Goal: Task Accomplishment & Management: Complete application form

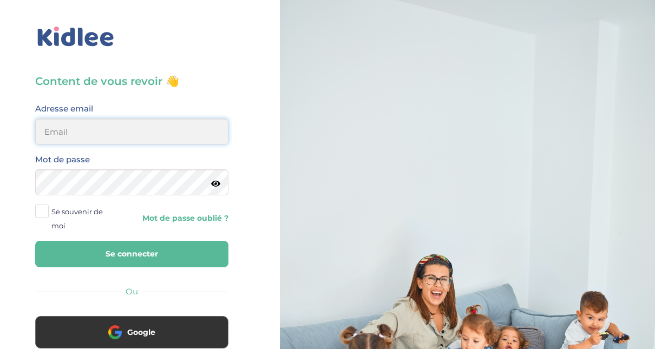
type input "adjoba.hoimian@gmail.com"
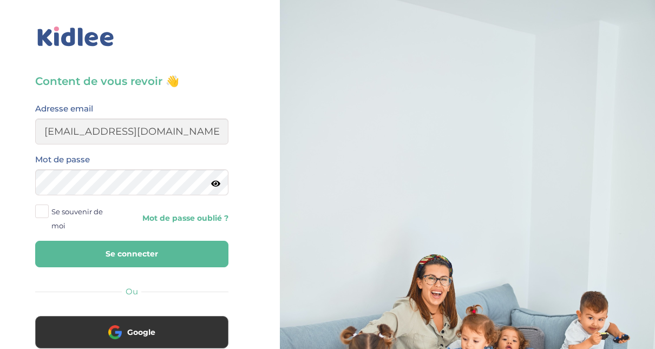
click at [166, 256] on button "Se connecter" at bounding box center [131, 254] width 193 height 27
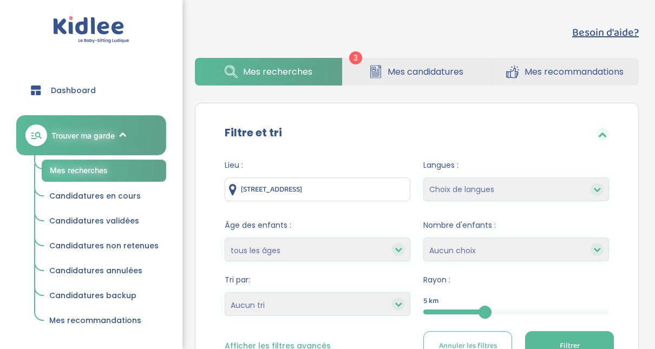
click at [423, 72] on span "Mes candidatures" at bounding box center [426, 72] width 76 height 14
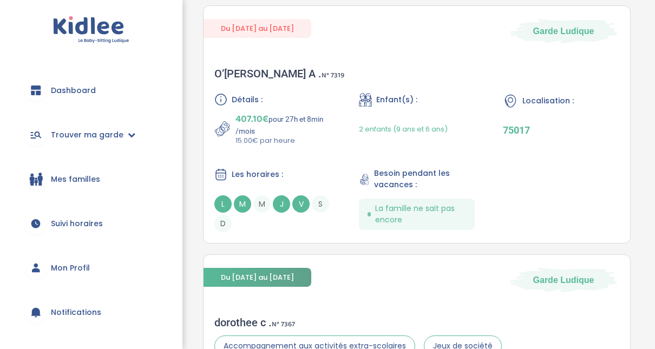
scroll to position [191, 0]
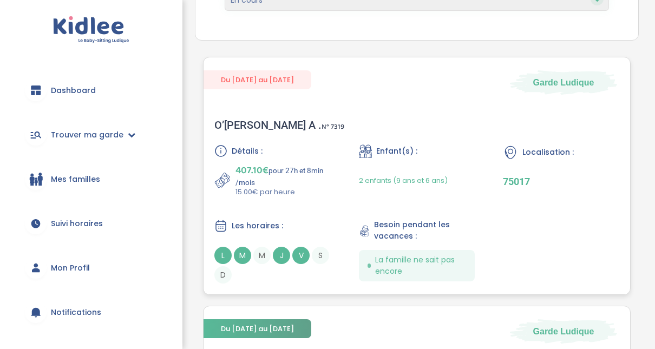
click at [322, 126] on span "N° 7319" at bounding box center [333, 126] width 23 height 11
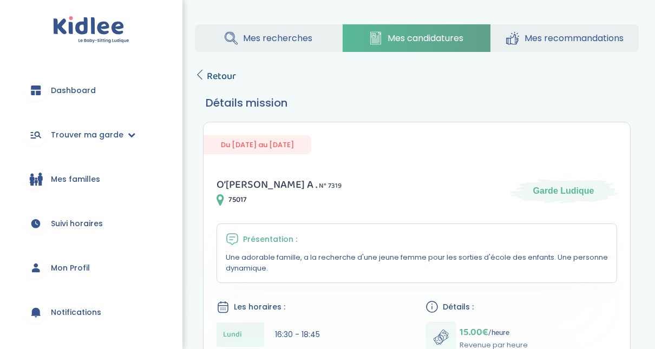
click at [200, 74] on icon at bounding box center [200, 75] width 10 height 10
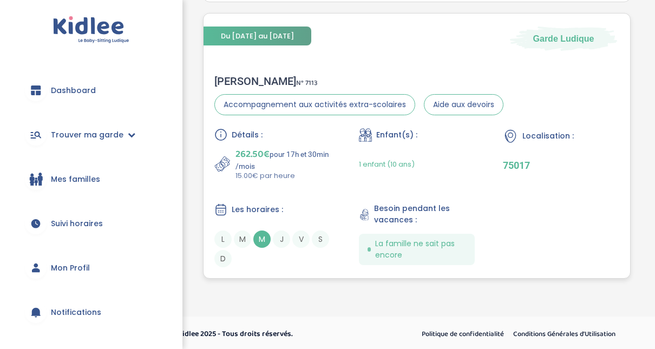
click at [232, 83] on div "[PERSON_NAME] N° 7113" at bounding box center [359, 81] width 289 height 13
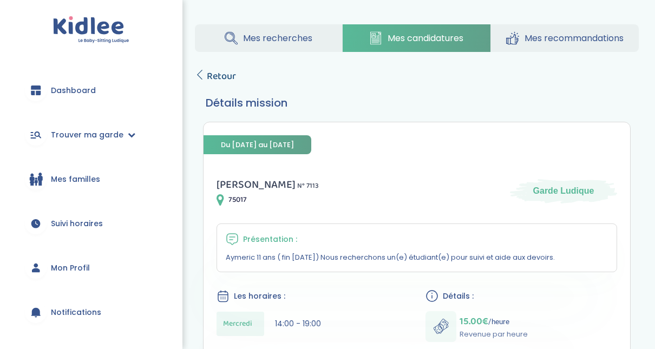
click at [200, 74] on icon at bounding box center [200, 75] width 10 height 10
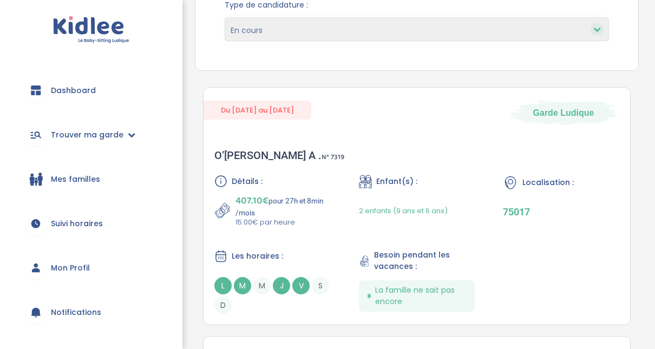
scroll to position [154, 0]
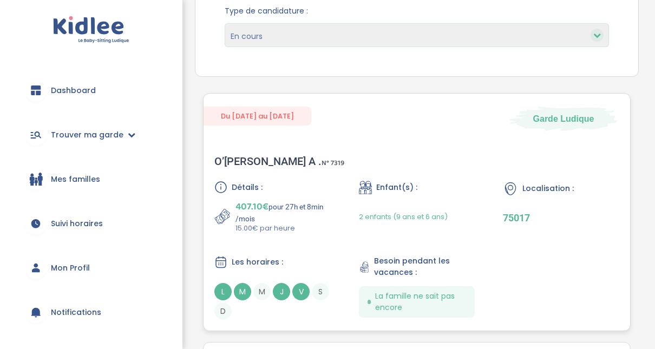
click at [248, 157] on div "O’Loughlin A . N° 7319" at bounding box center [280, 161] width 130 height 13
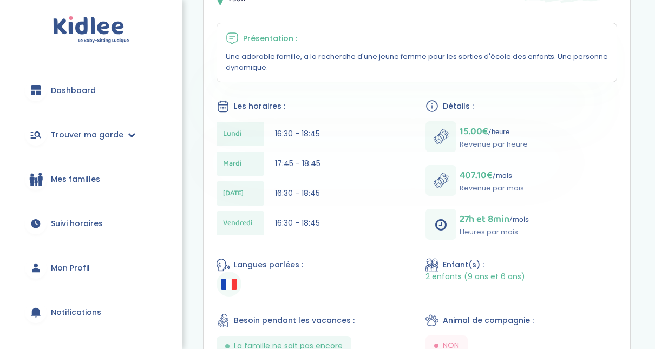
scroll to position [186, 0]
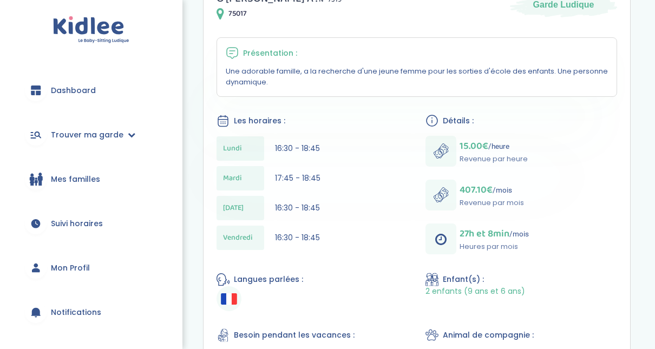
click at [385, 181] on div "[DATE] 17:45 - 18:45" at bounding box center [313, 178] width 192 height 24
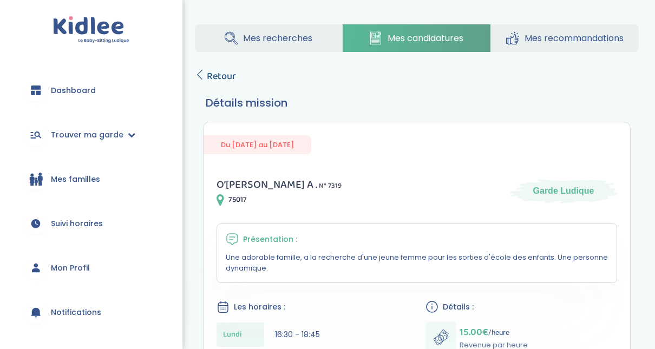
click at [203, 79] on icon at bounding box center [200, 75] width 10 height 10
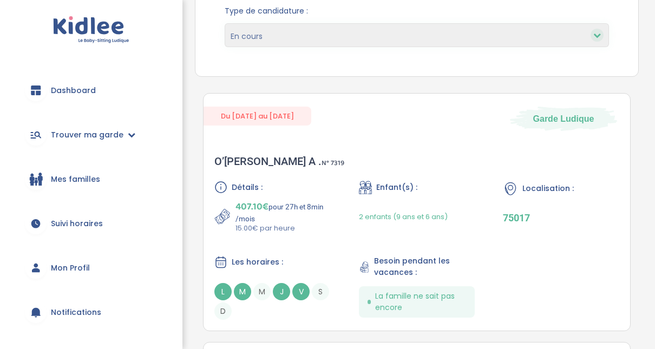
click at [595, 32] on icon at bounding box center [598, 35] width 8 height 8
click at [553, 41] on select "En cours Validées Non retenues Annulées Backup" at bounding box center [417, 35] width 385 height 24
select select "declined"
click at [225, 23] on select "En cours Validées Non retenues Annulées Backup" at bounding box center [417, 35] width 385 height 24
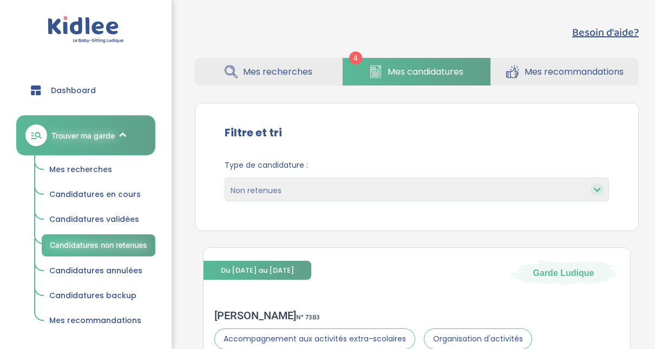
select select "declined"
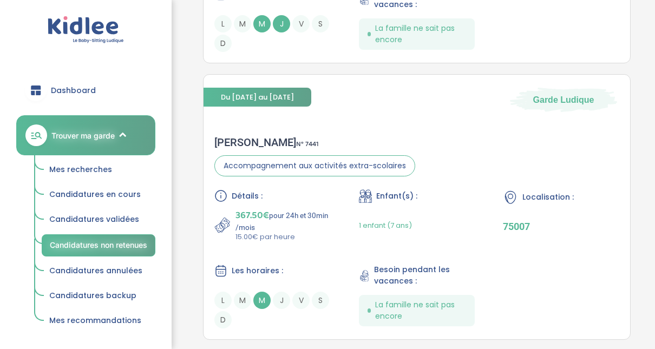
scroll to position [493, 0]
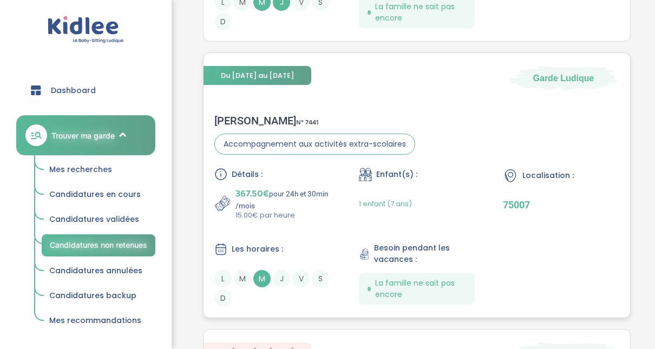
click at [244, 116] on div "Noémie C . N° 7441" at bounding box center [315, 120] width 201 height 13
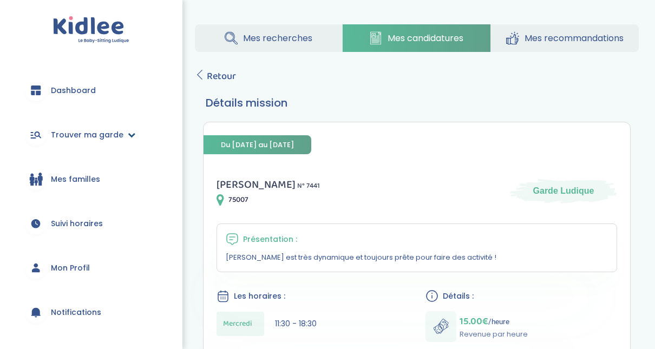
click at [81, 139] on span "Trouver ma garde" at bounding box center [87, 134] width 73 height 11
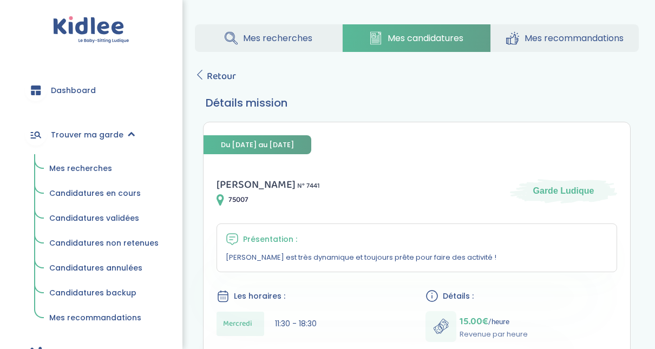
click at [77, 169] on span "Mes recherches" at bounding box center [80, 168] width 63 height 11
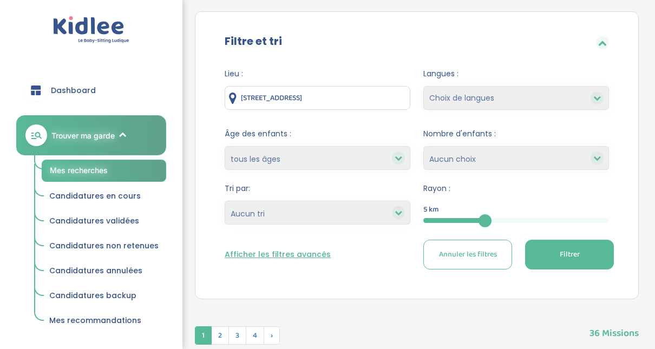
scroll to position [159, 0]
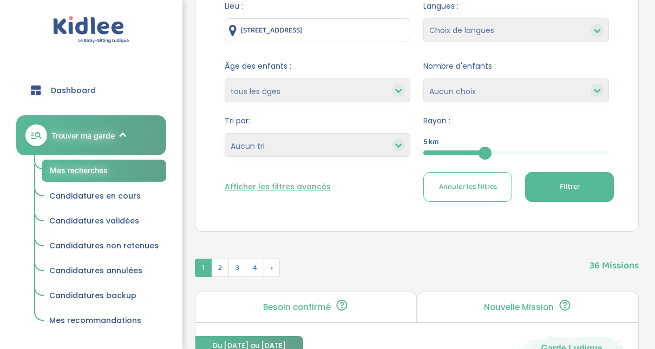
click at [594, 194] on button "Filtrer" at bounding box center [569, 187] width 89 height 30
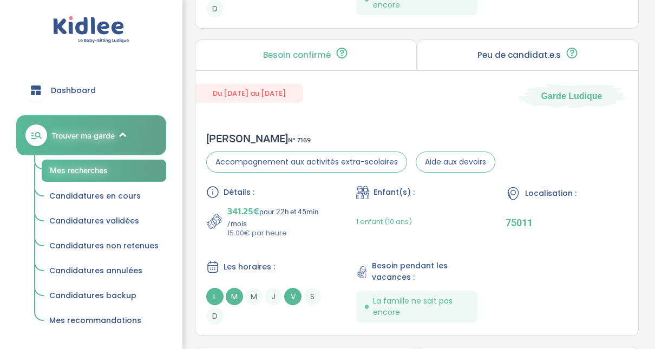
scroll to position [1026, 0]
click at [230, 138] on div "Laura M . N° 7169" at bounding box center [350, 139] width 289 height 13
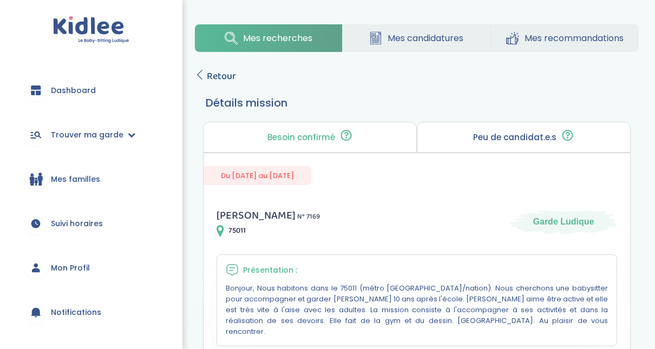
click at [199, 75] on icon at bounding box center [200, 75] width 10 height 10
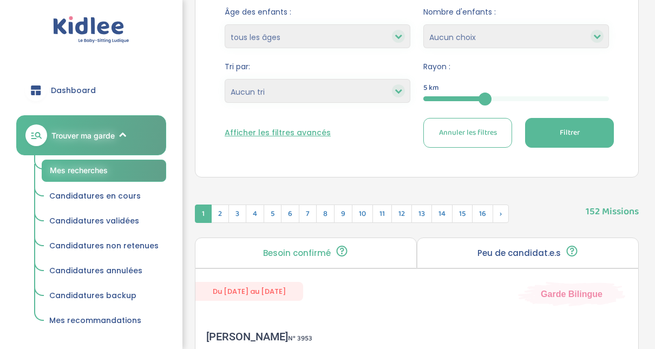
scroll to position [224, 0]
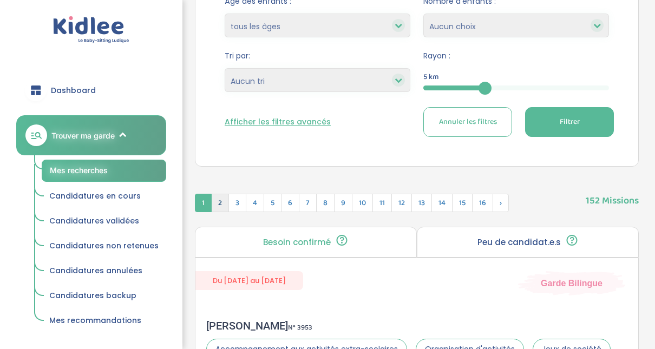
click at [223, 196] on span "2" at bounding box center [220, 203] width 18 height 18
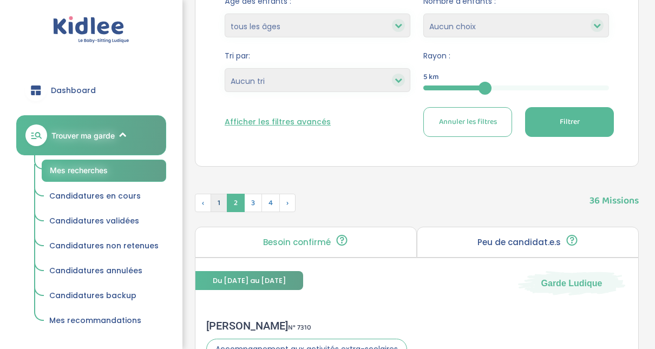
click at [213, 198] on span "1" at bounding box center [219, 203] width 17 height 18
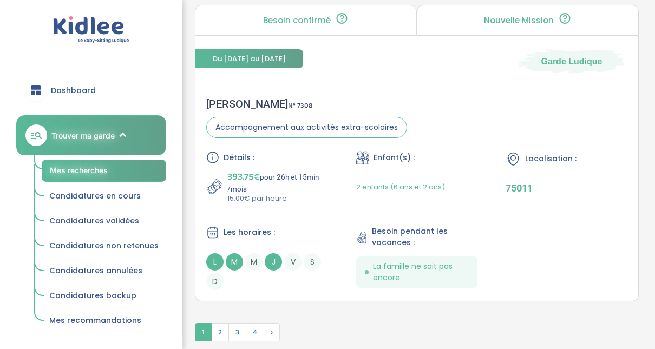
scroll to position [3171, 0]
click at [240, 97] on div "Lucille G . N° 7308" at bounding box center [306, 103] width 201 height 13
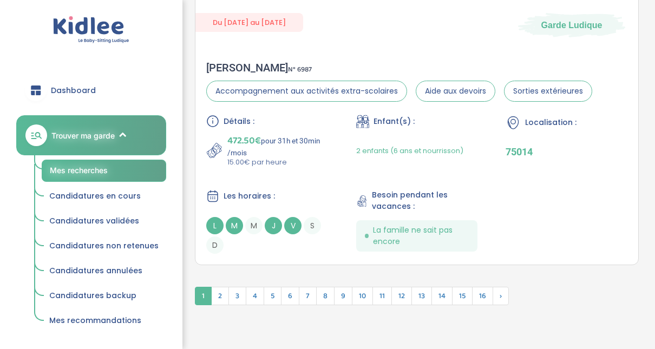
scroll to position [3236, 0]
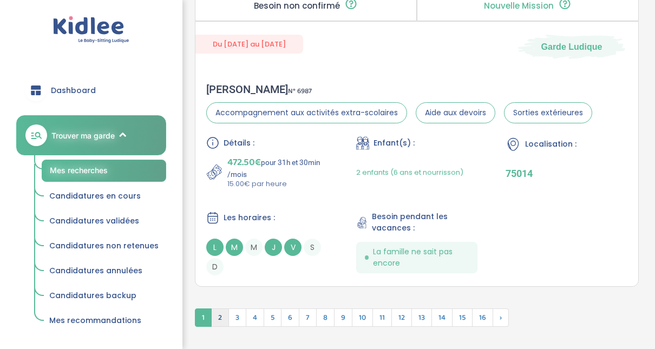
click at [219, 309] on span "2" at bounding box center [220, 318] width 18 height 18
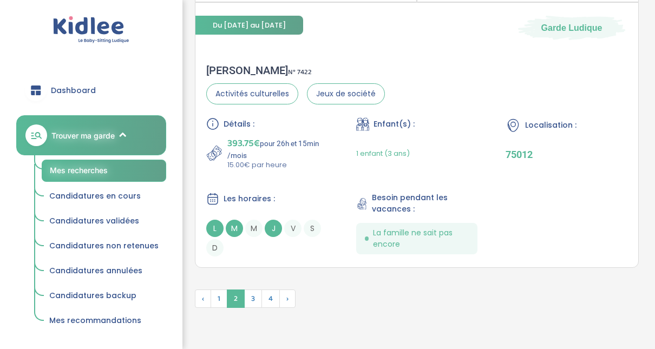
scroll to position [3222, 0]
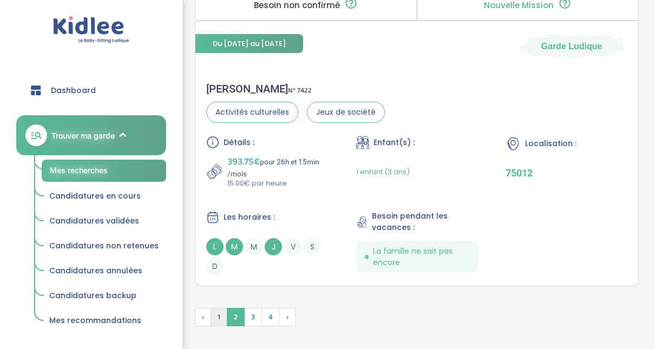
click at [216, 312] on span "1" at bounding box center [219, 317] width 17 height 18
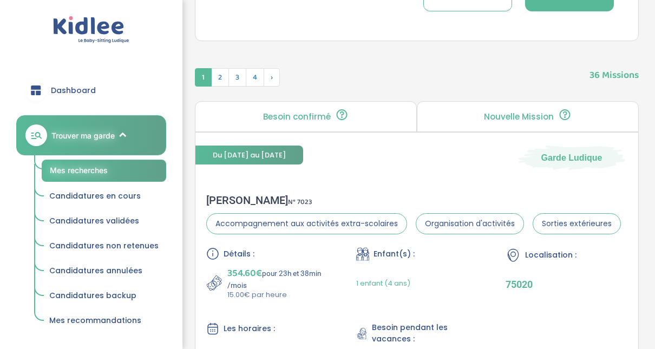
scroll to position [348, 0]
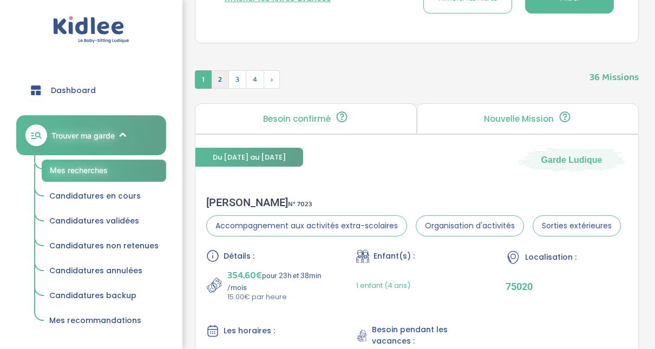
click at [224, 76] on span "2" at bounding box center [220, 79] width 18 height 18
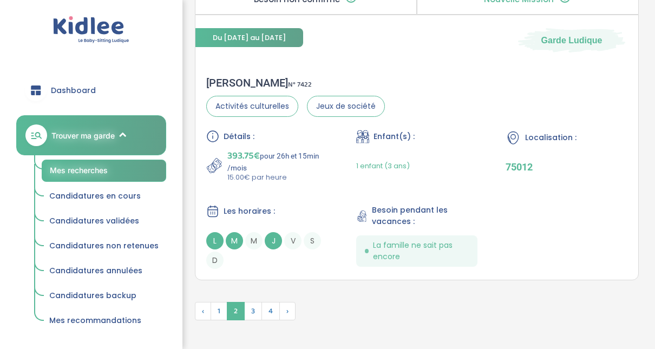
scroll to position [3230, 0]
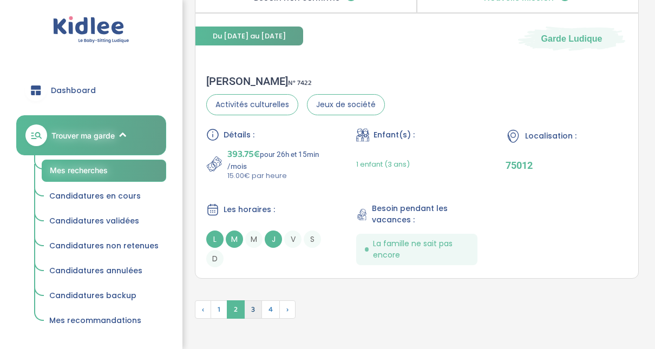
click at [251, 301] on span "3" at bounding box center [253, 310] width 18 height 18
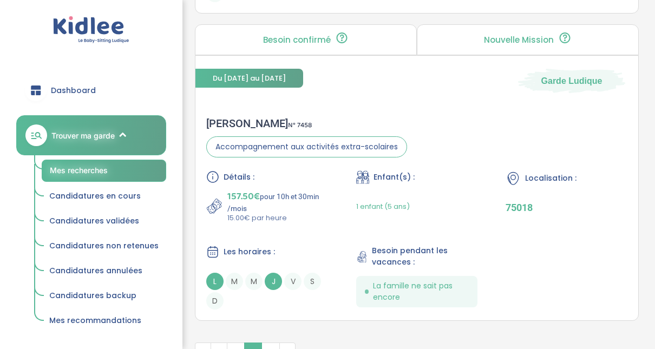
scroll to position [3118, 0]
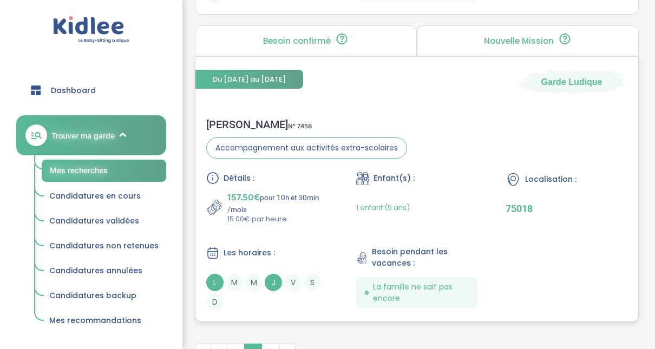
drag, startPoint x: 236, startPoint y: 116, endPoint x: 226, endPoint y: 115, distance: 9.8
click at [226, 118] on div "Fabien G . N° 7458" at bounding box center [306, 124] width 201 height 13
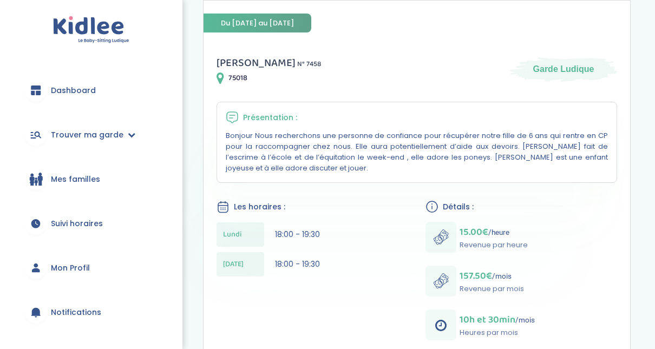
scroll to position [152, 0]
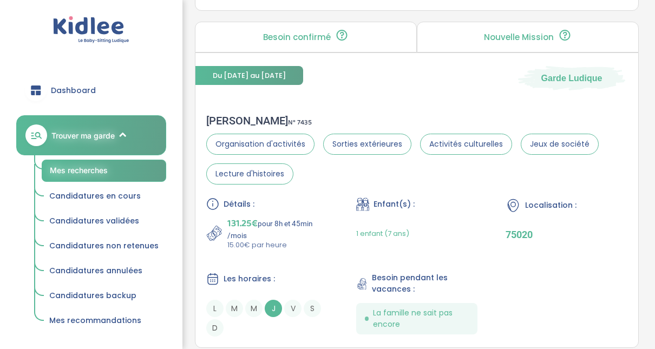
scroll to position [1329, 0]
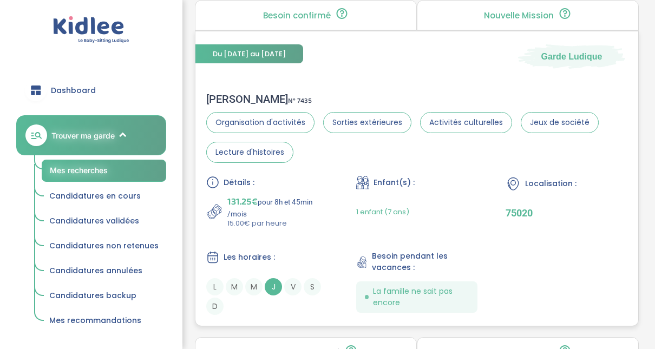
click at [226, 94] on div "Laurent H . N° 7435" at bounding box center [416, 99] width 421 height 13
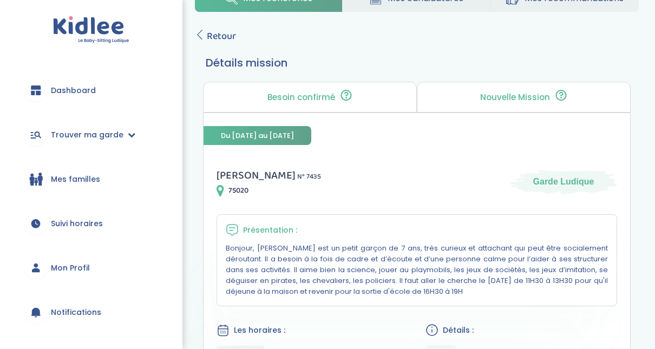
scroll to position [22, 0]
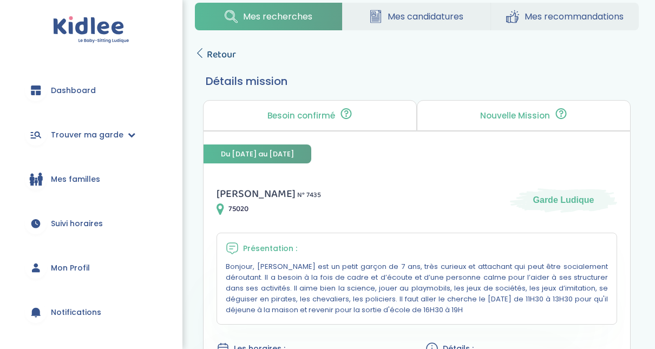
click at [207, 54] on span "Retour" at bounding box center [221, 54] width 29 height 15
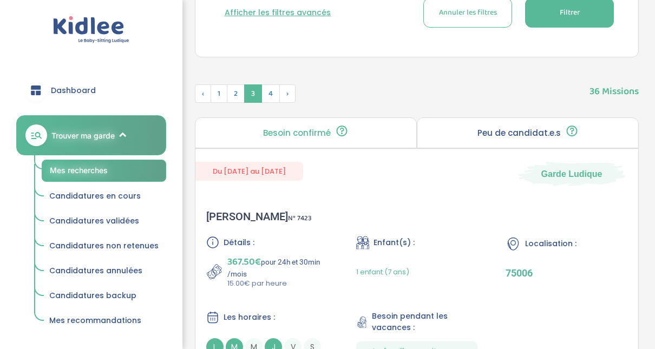
scroll to position [333, 0]
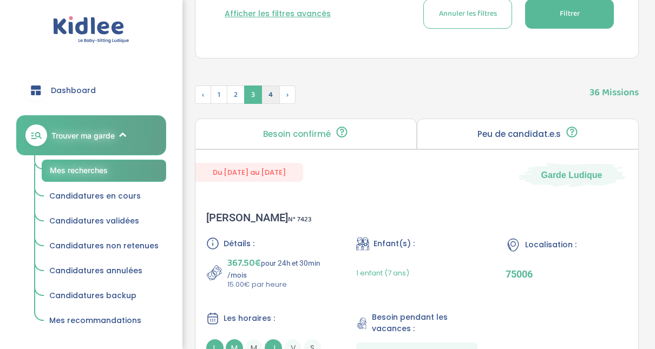
click at [267, 96] on span "4" at bounding box center [271, 95] width 18 height 18
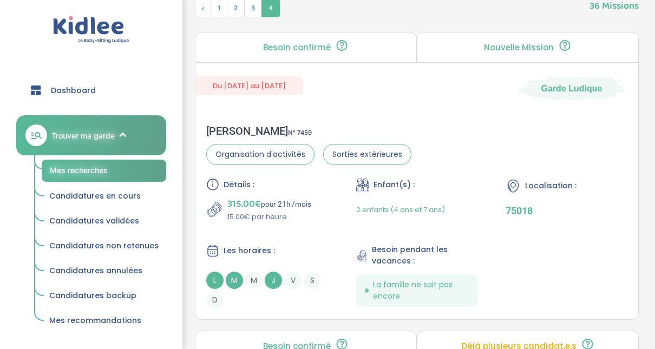
scroll to position [441, 0]
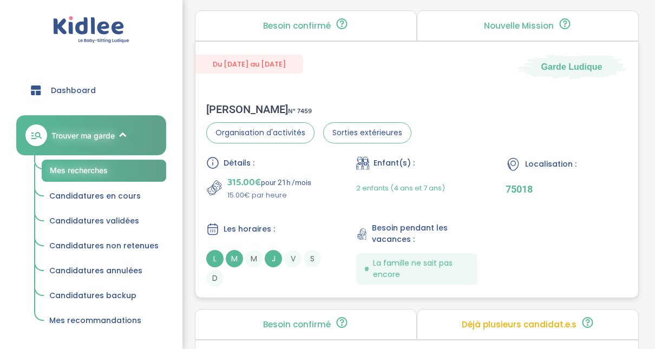
click at [236, 107] on div "Sophie B . N° 7459" at bounding box center [308, 109] width 205 height 13
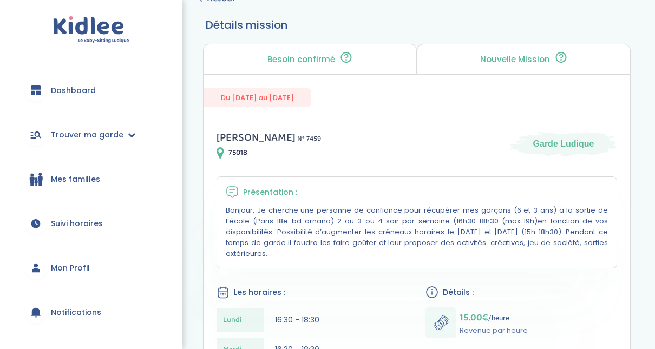
scroll to position [43, 0]
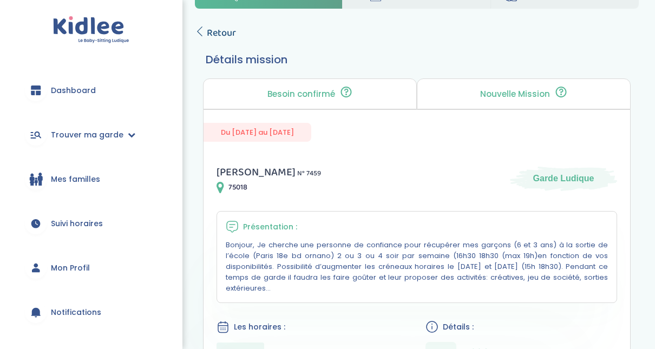
click at [204, 31] on icon at bounding box center [200, 32] width 10 height 10
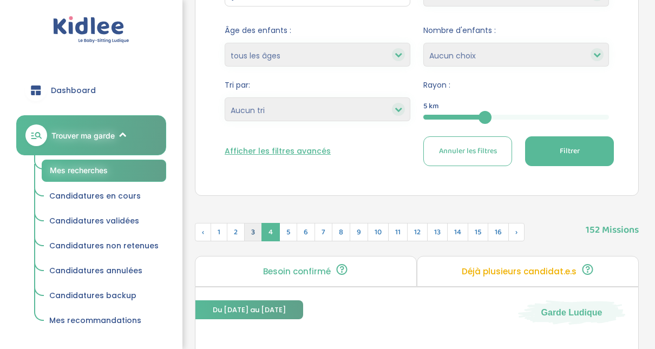
click at [247, 234] on span "3" at bounding box center [253, 232] width 18 height 18
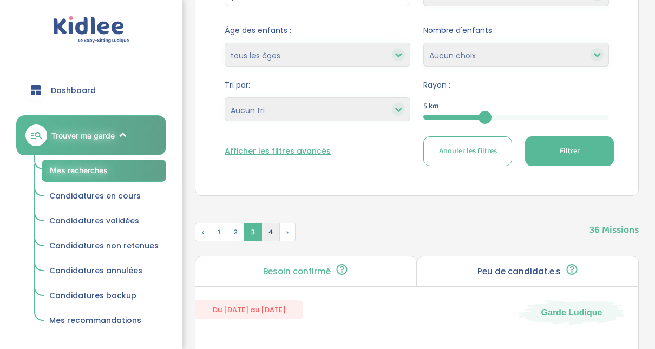
click at [264, 228] on span "4" at bounding box center [271, 232] width 18 height 18
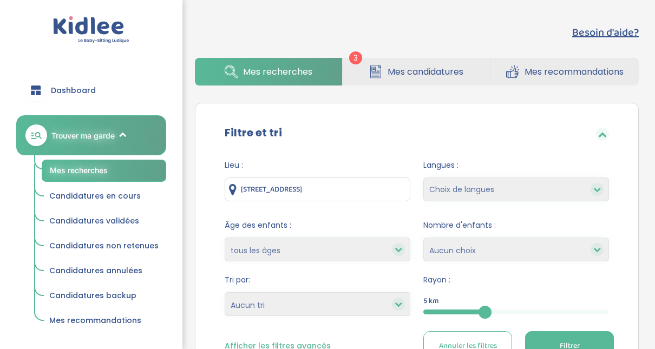
click at [528, 310] on div "5" at bounding box center [517, 312] width 186 height 5
click at [545, 336] on button "Filtrer" at bounding box center [569, 347] width 89 height 30
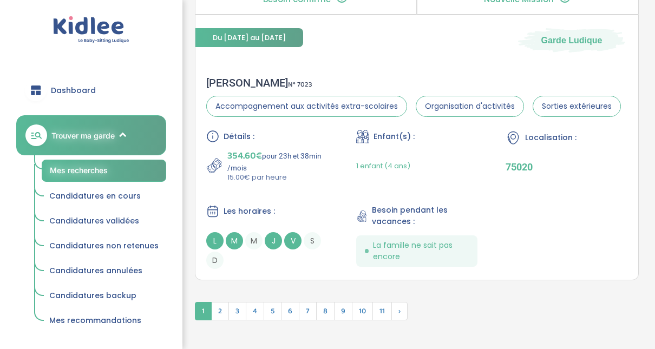
scroll to position [3277, 0]
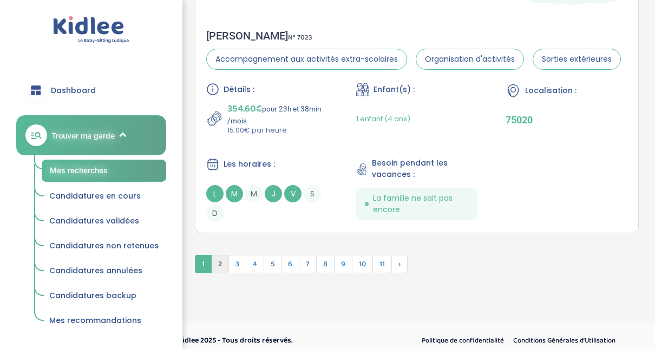
click at [219, 255] on span "2" at bounding box center [220, 264] width 18 height 18
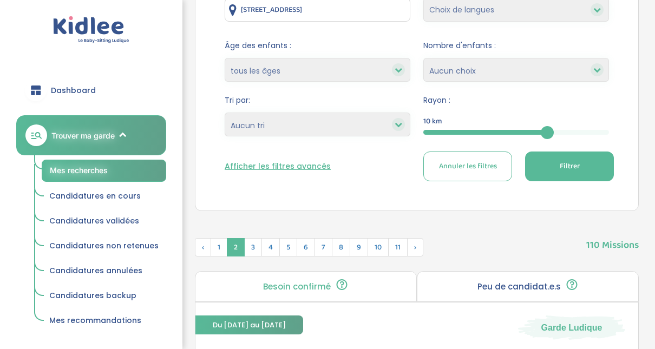
scroll to position [144, 0]
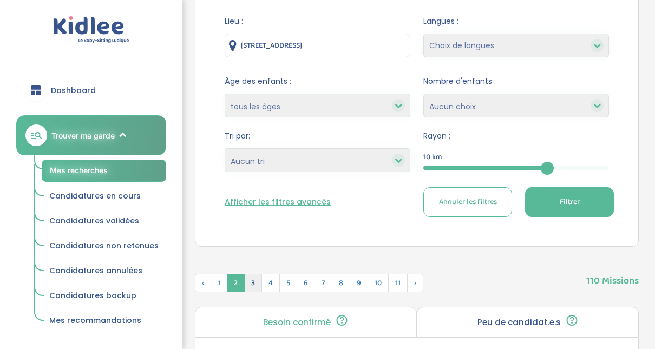
click at [249, 284] on span "3" at bounding box center [253, 283] width 18 height 18
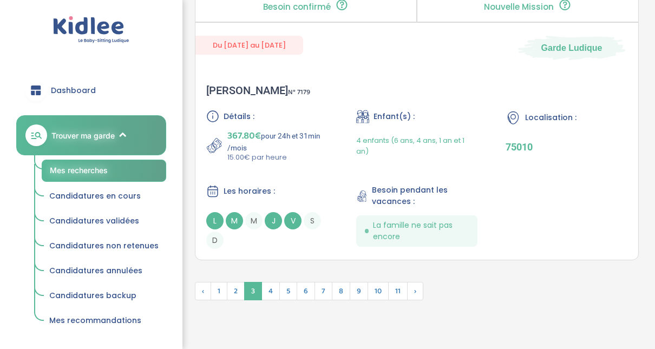
scroll to position [3178, 0]
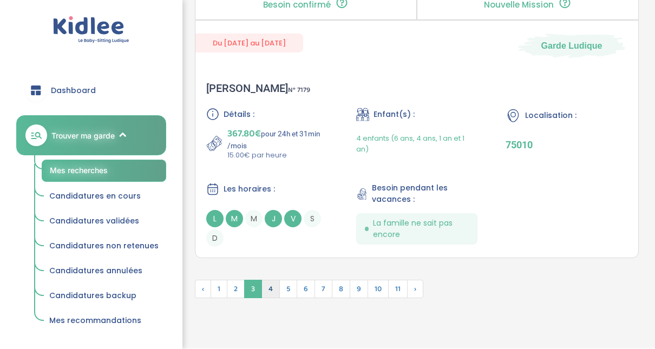
click at [265, 283] on span "4" at bounding box center [271, 289] width 18 height 18
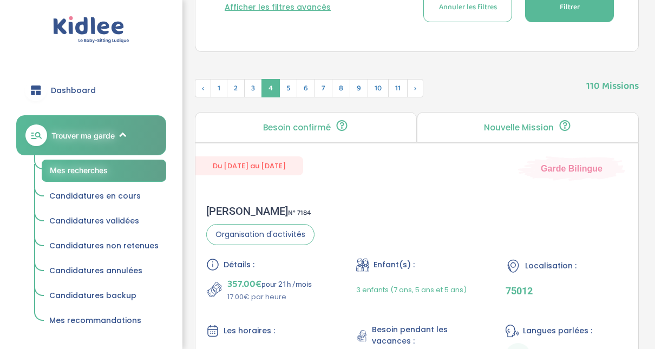
scroll to position [234, 0]
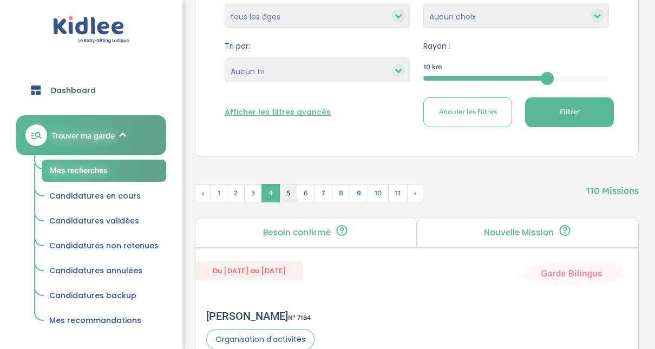
click at [284, 195] on span "5" at bounding box center [289, 193] width 18 height 18
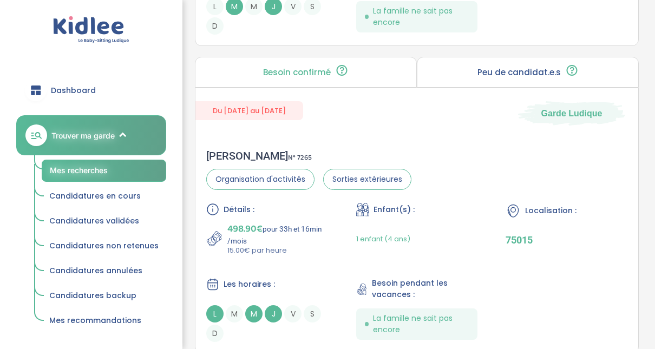
scroll to position [1621, 0]
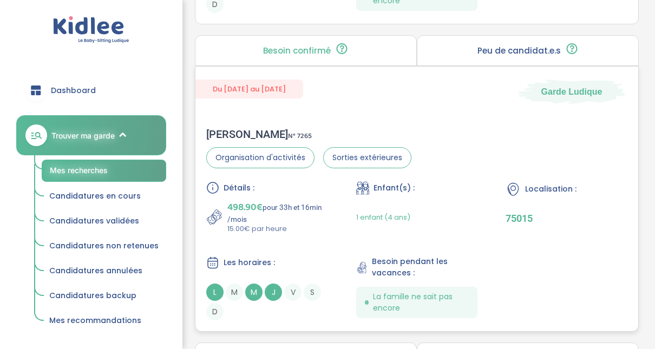
click at [238, 200] on span "498.90€" at bounding box center [245, 207] width 35 height 15
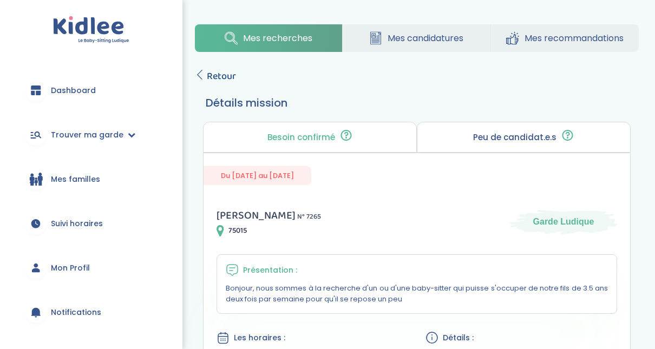
click at [203, 79] on icon at bounding box center [200, 75] width 10 height 10
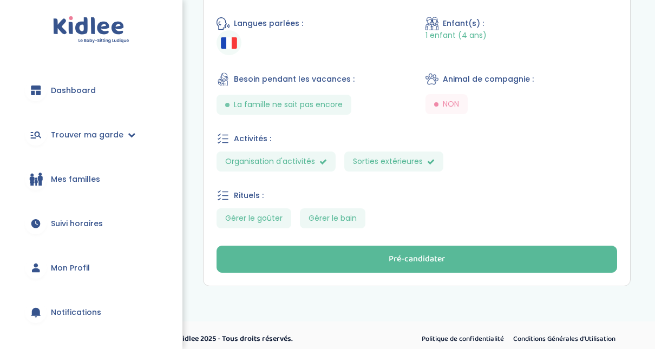
scroll to position [478, 0]
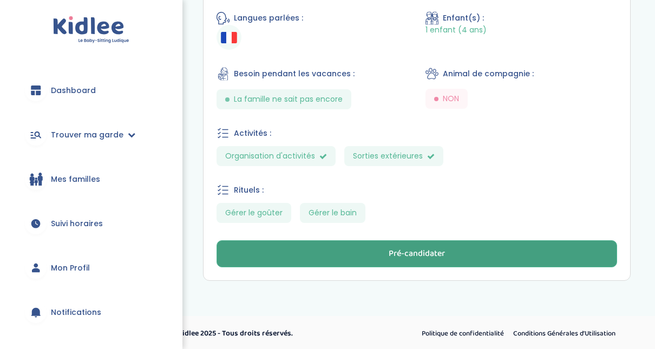
click at [586, 249] on button "Pré-candidater" at bounding box center [417, 254] width 401 height 27
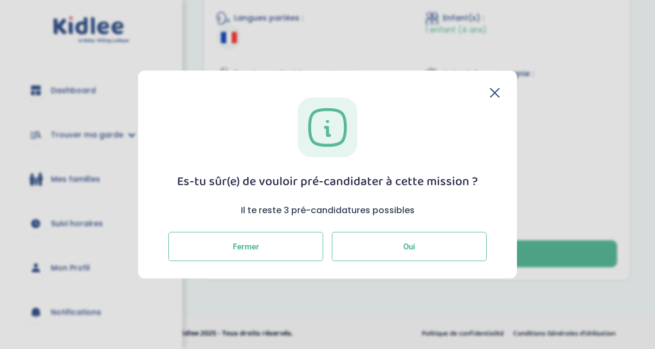
click at [443, 246] on button "Oui" at bounding box center [409, 246] width 155 height 29
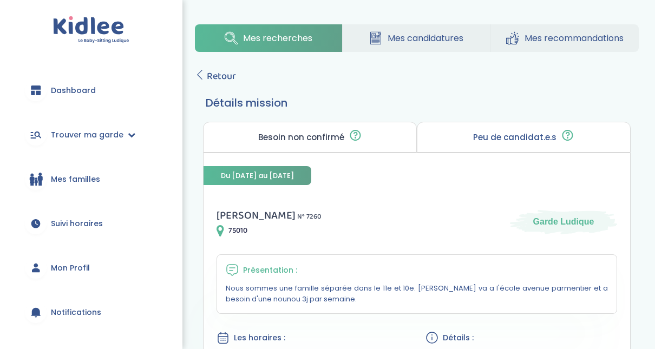
click at [452, 41] on span "Mes candidatures" at bounding box center [426, 38] width 76 height 14
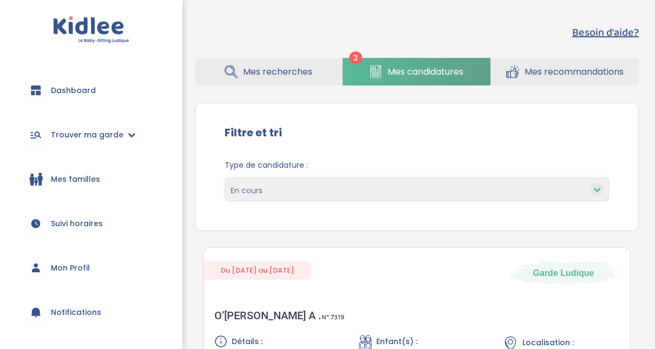
click at [595, 190] on icon at bounding box center [598, 190] width 8 height 8
click at [464, 190] on select "En cours Validées Non retenues Annulées Backup" at bounding box center [417, 190] width 385 height 24
select select "declined"
click at [225, 178] on select "En cours Validées Non retenues Annulées Backup" at bounding box center [417, 190] width 385 height 24
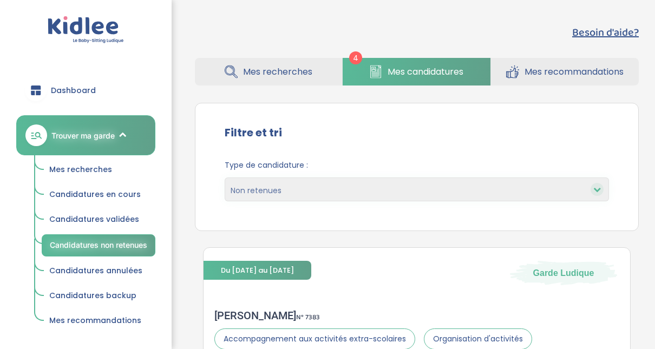
select select "declined"
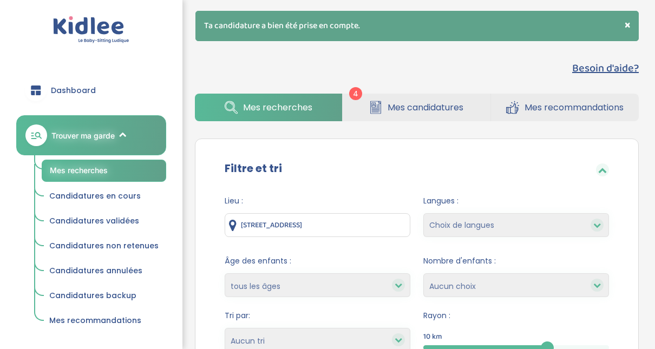
click at [467, 107] on link "Mes candidatures" at bounding box center [416, 108] width 147 height 28
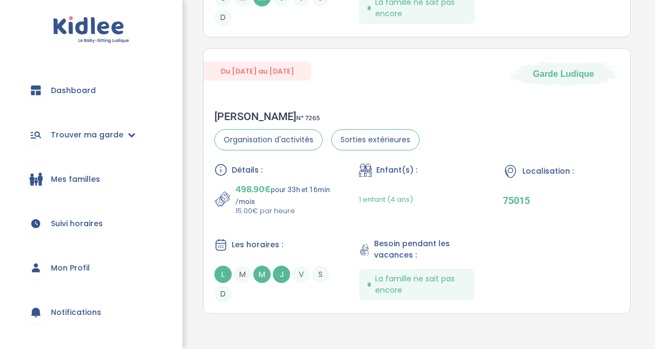
scroll to position [1004, 0]
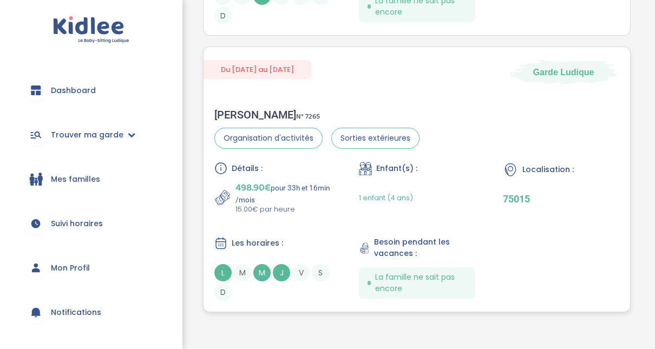
click at [300, 80] on div "Du 01-09-2025 au 31-07-2026 Garde Ludique" at bounding box center [417, 65] width 427 height 37
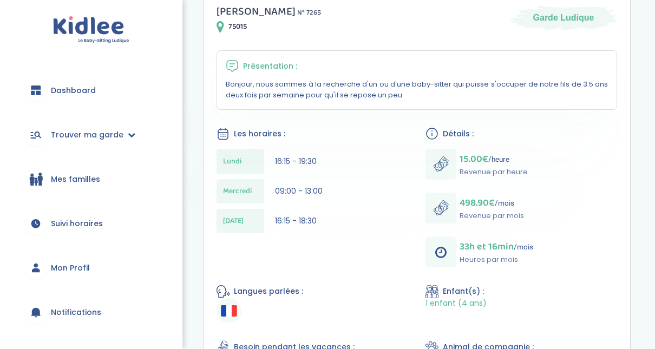
scroll to position [195, 0]
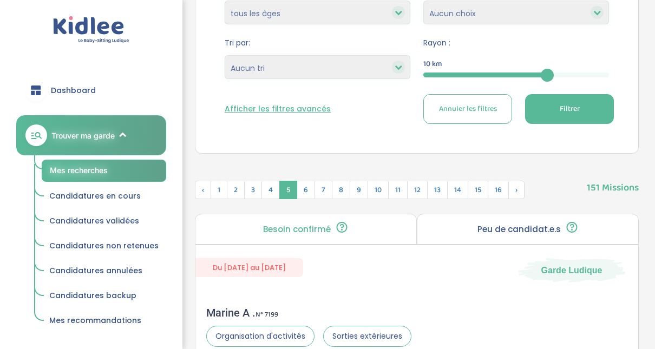
scroll to position [314, 0]
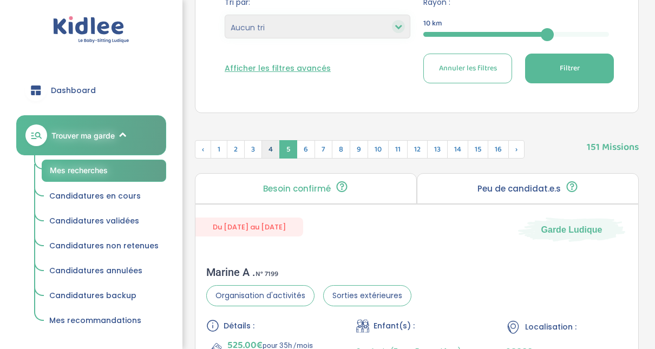
click at [271, 144] on span "4" at bounding box center [271, 149] width 18 height 18
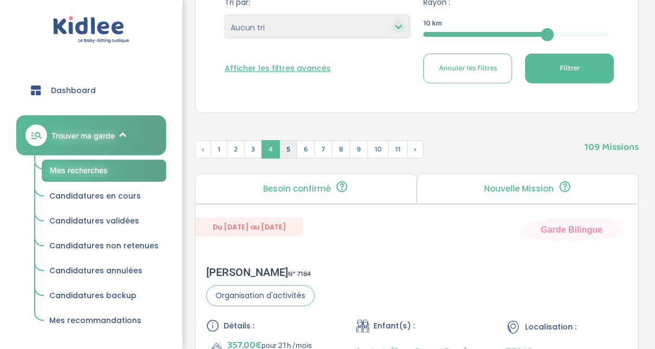
click at [282, 152] on span "5" at bounding box center [289, 149] width 18 height 18
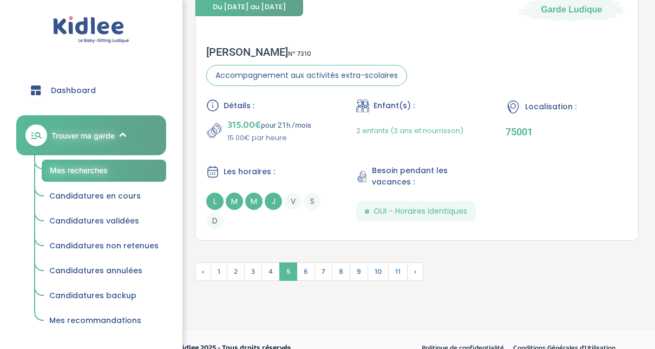
scroll to position [3249, 0]
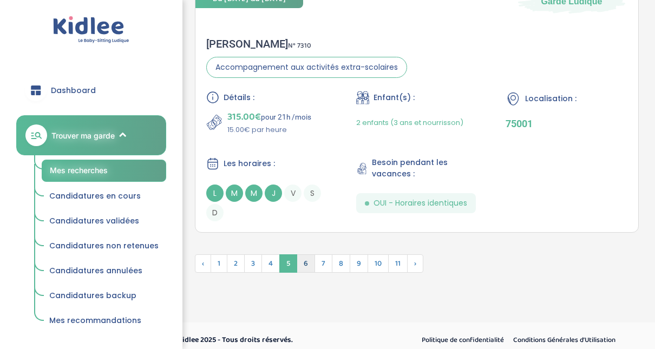
click at [304, 261] on span "6" at bounding box center [306, 264] width 18 height 18
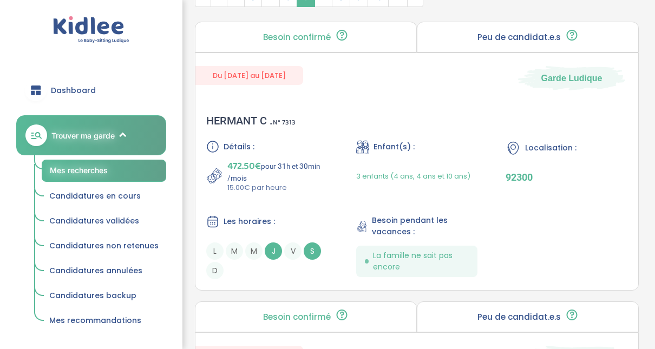
scroll to position [400, 0]
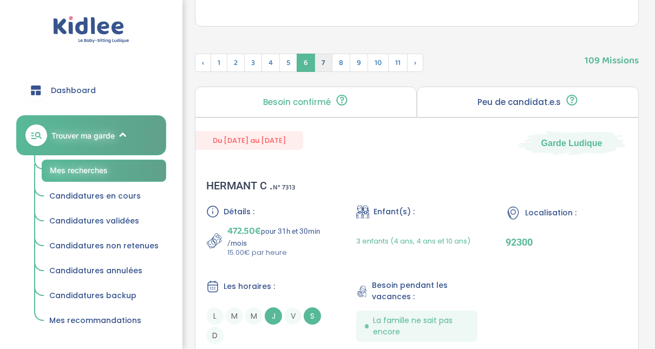
click at [320, 67] on span "7" at bounding box center [324, 63] width 18 height 18
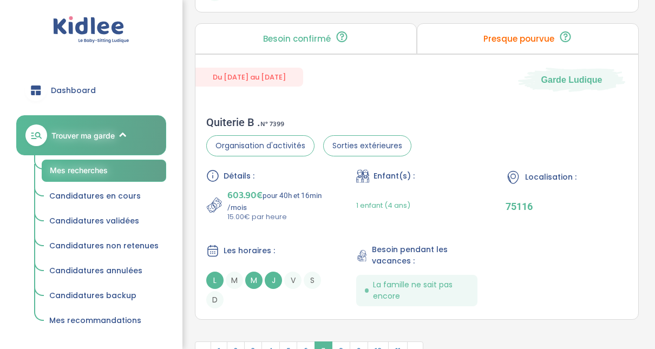
scroll to position [3200, 0]
click at [337, 342] on span "8" at bounding box center [341, 351] width 18 height 18
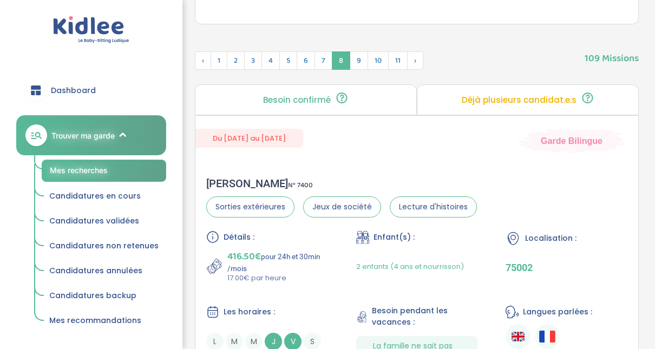
scroll to position [397, 0]
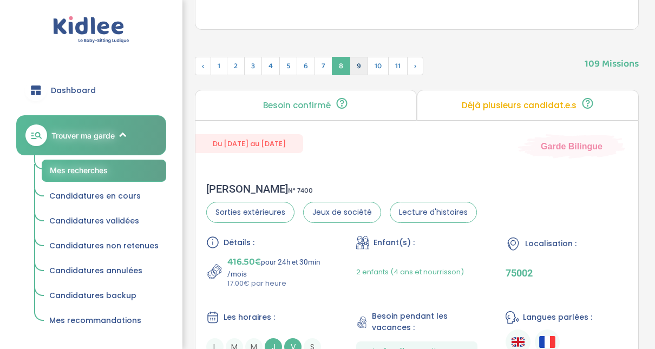
click at [352, 72] on span "9" at bounding box center [359, 66] width 18 height 18
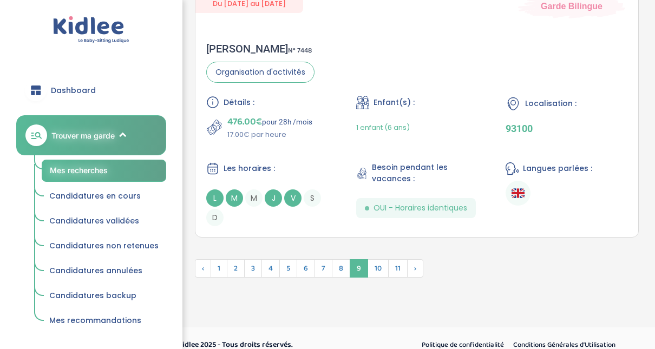
scroll to position [3241, 0]
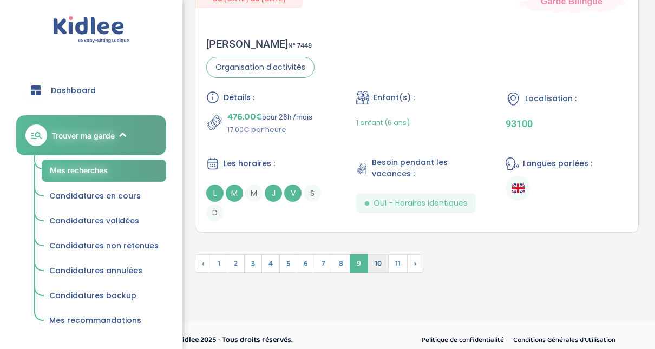
click at [371, 257] on span "10" at bounding box center [378, 264] width 21 height 18
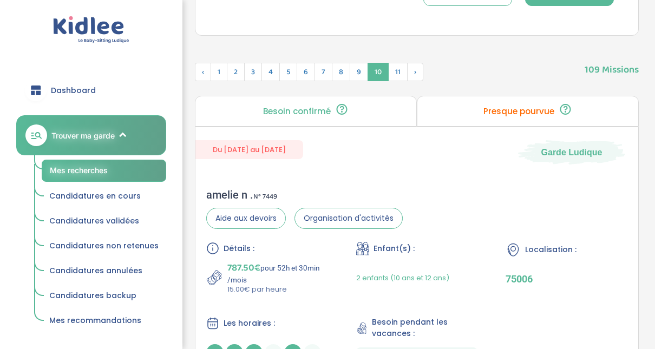
scroll to position [378, 0]
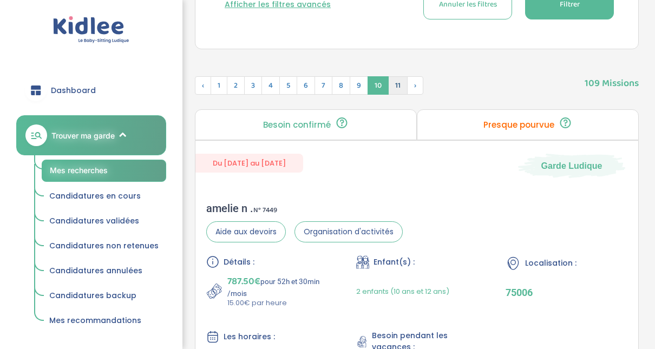
click at [396, 84] on span "11" at bounding box center [398, 85] width 20 height 18
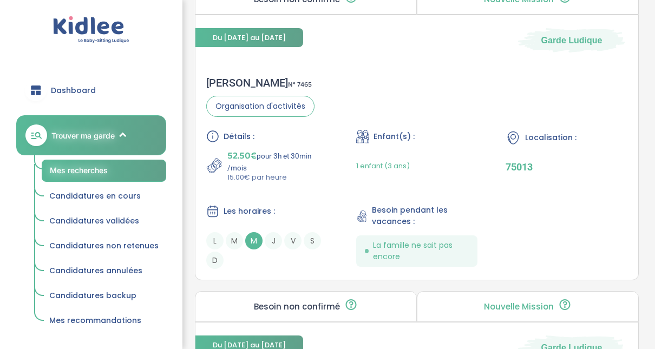
scroll to position [768, 0]
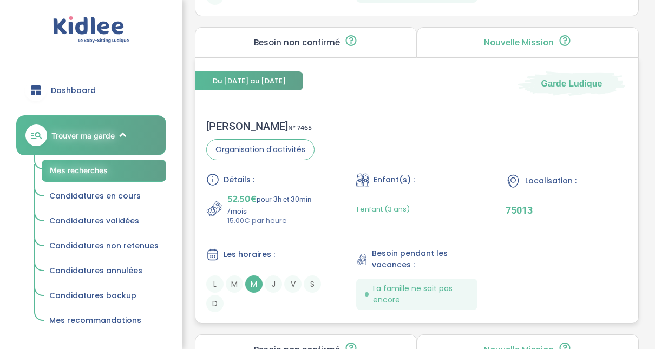
click at [224, 129] on div "Léa M . N° 7465" at bounding box center [260, 126] width 108 height 13
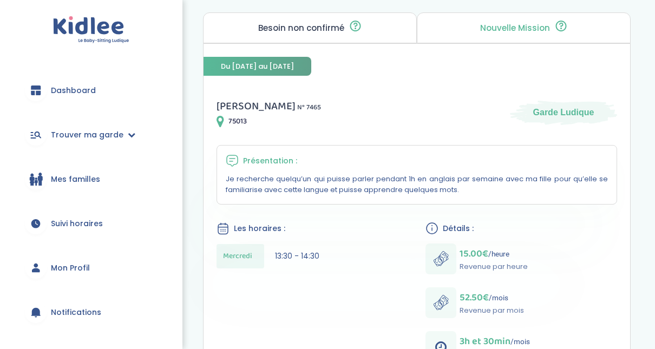
scroll to position [108, 0]
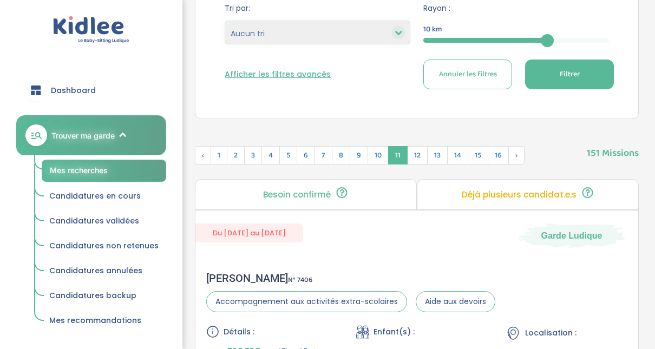
scroll to position [334, 0]
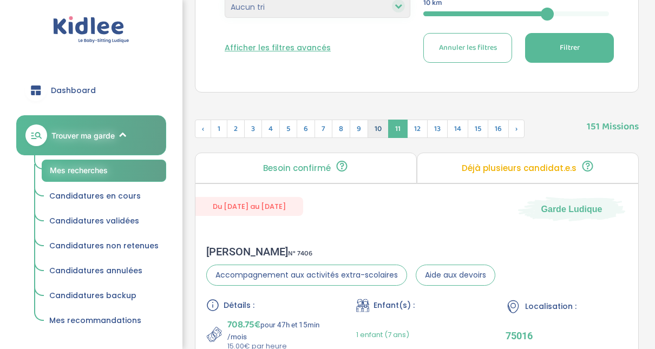
click at [370, 125] on span "10" at bounding box center [378, 129] width 21 height 18
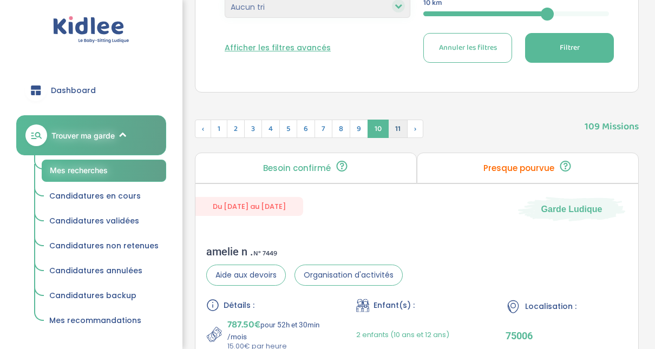
click at [397, 126] on span "11" at bounding box center [398, 129] width 20 height 18
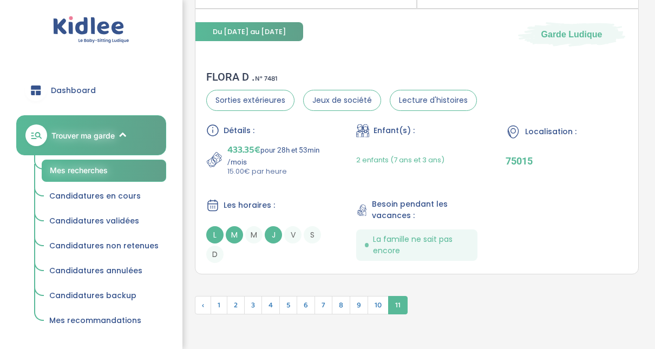
scroll to position [3064, 0]
